Goal: Navigation & Orientation: Go to known website

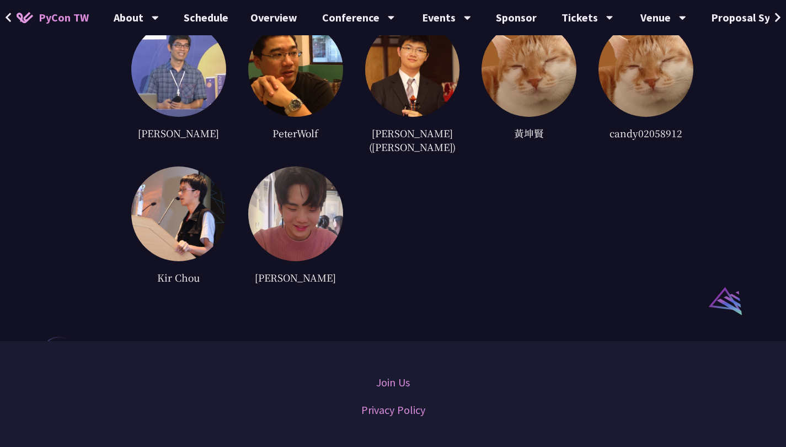
scroll to position [2840, 0]
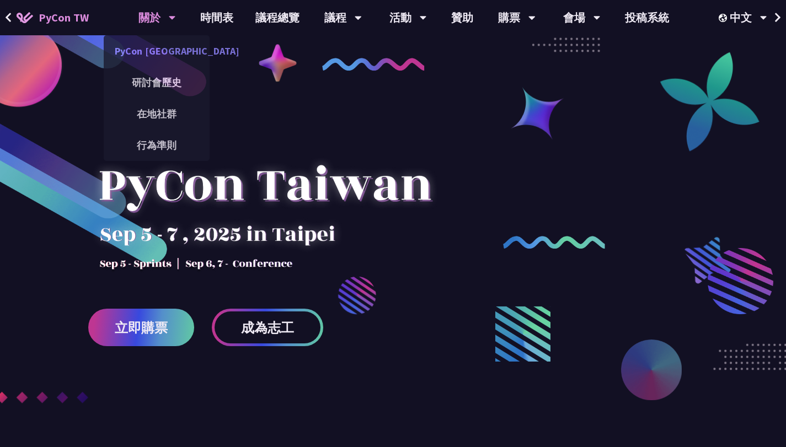
click at [160, 51] on link "PyCon [GEOGRAPHIC_DATA]" at bounding box center [157, 51] width 106 height 26
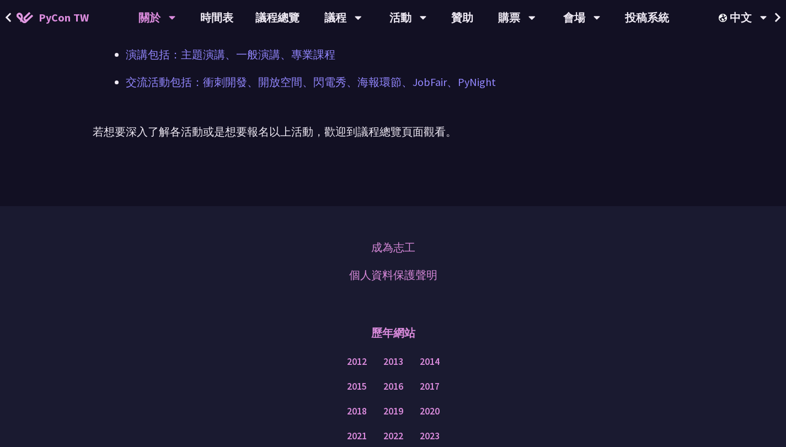
scroll to position [907, 0]
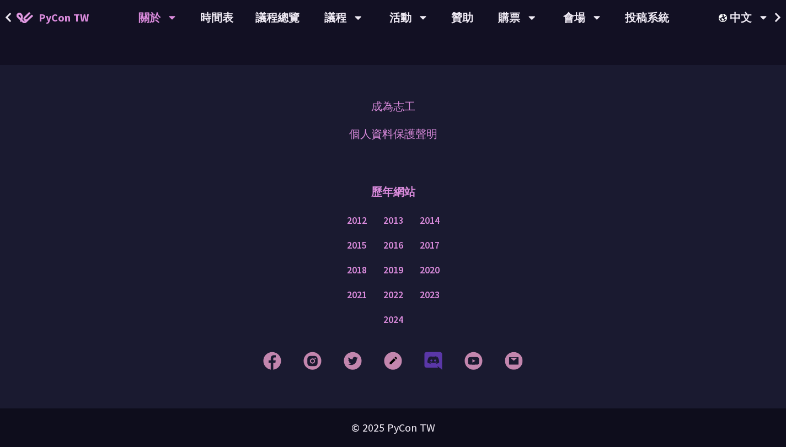
click at [434, 366] on img at bounding box center [433, 361] width 18 height 18
